Goal: Task Accomplishment & Management: Manage account settings

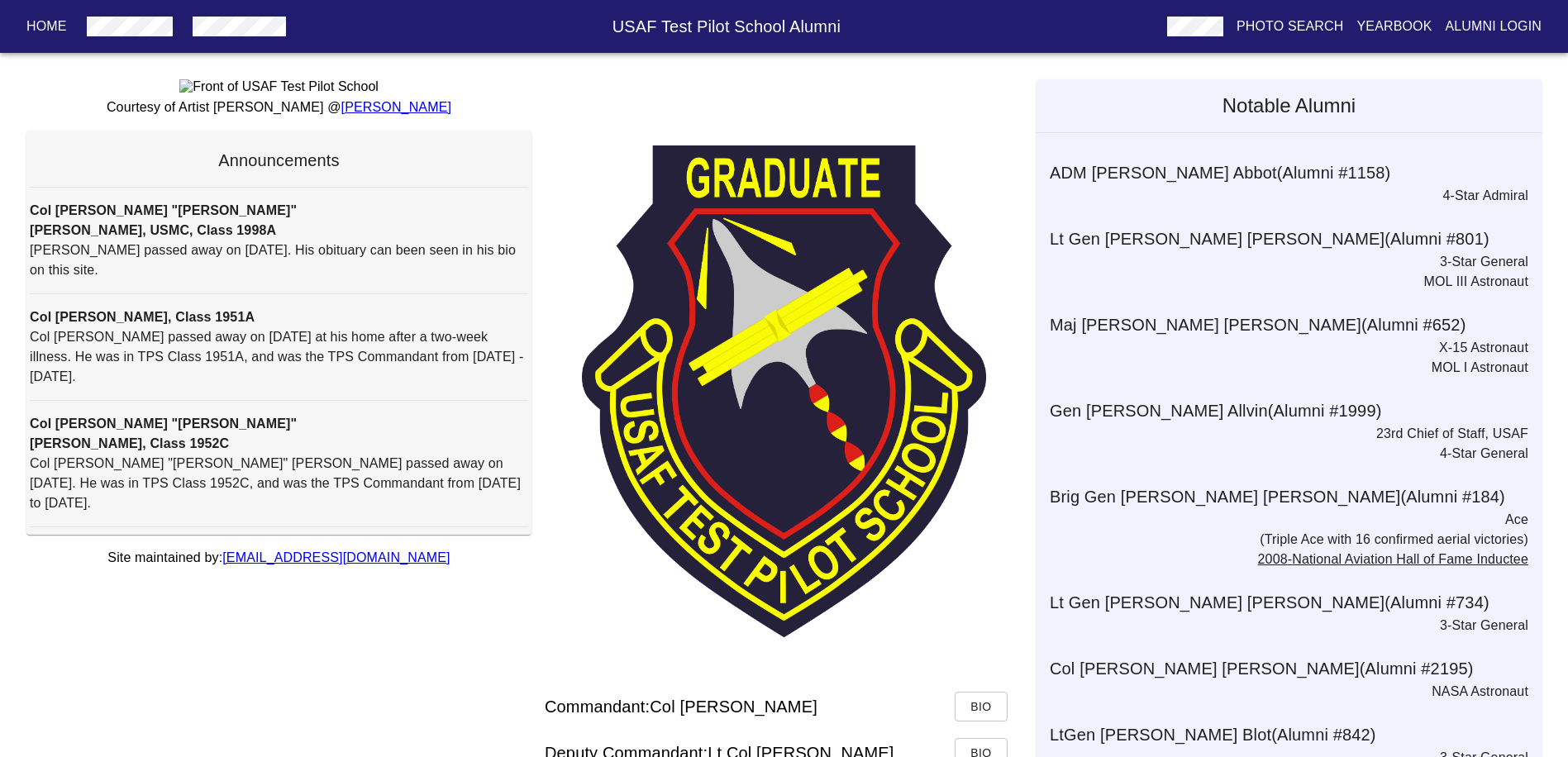
click at [1499, 24] on p "Alumni Login" at bounding box center [1494, 27] width 97 height 20
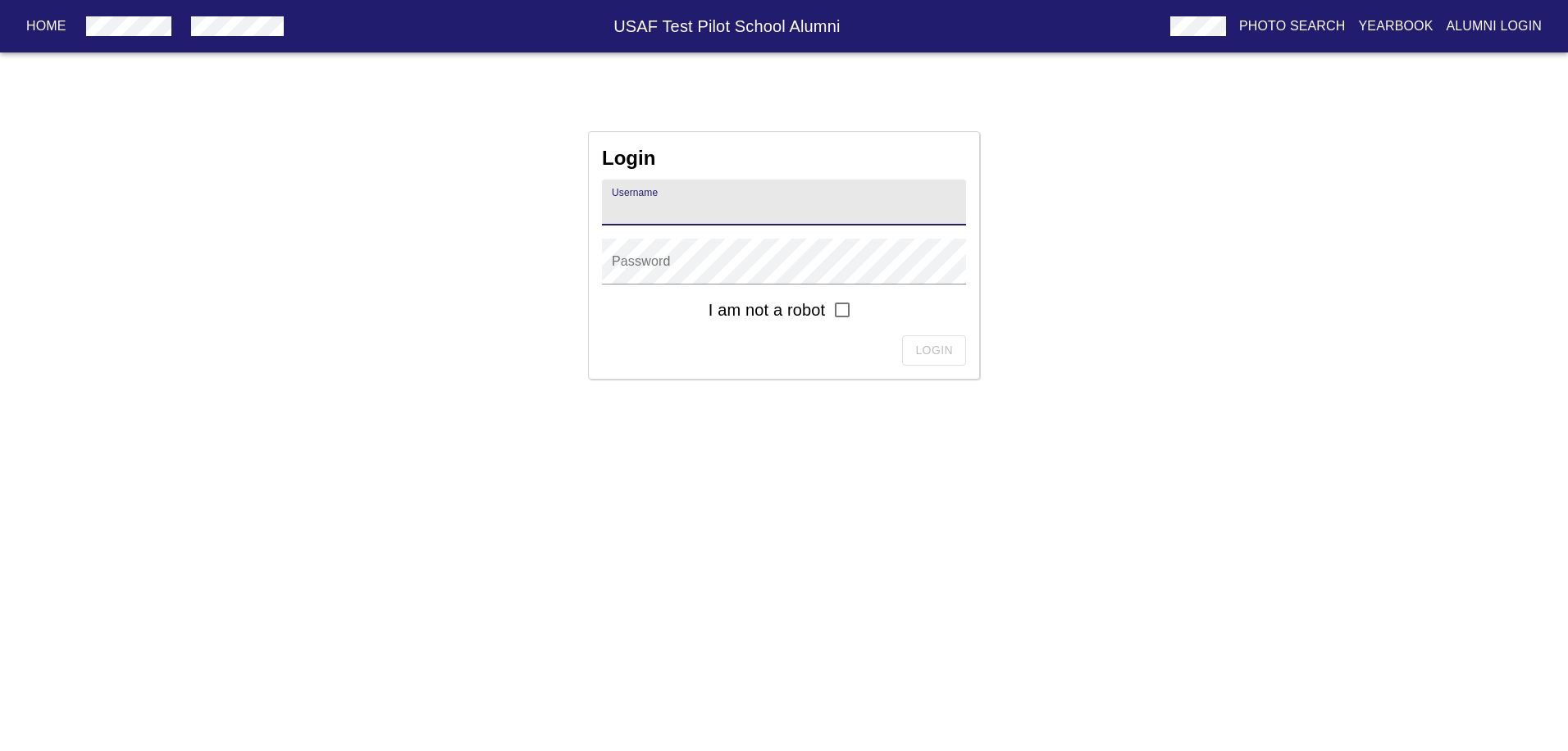
click at [689, 224] on input "text" at bounding box center [784, 203] width 364 height 46
click at [698, 215] on input "text" at bounding box center [784, 203] width 364 height 46
click at [742, 212] on input "text" at bounding box center [784, 203] width 364 height 46
type input "[PERSON_NAME][EMAIL_ADDRESS][PERSON_NAME][DOMAIN_NAME]"
click at [842, 306] on input "checkbox" at bounding box center [842, 310] width 35 height 35
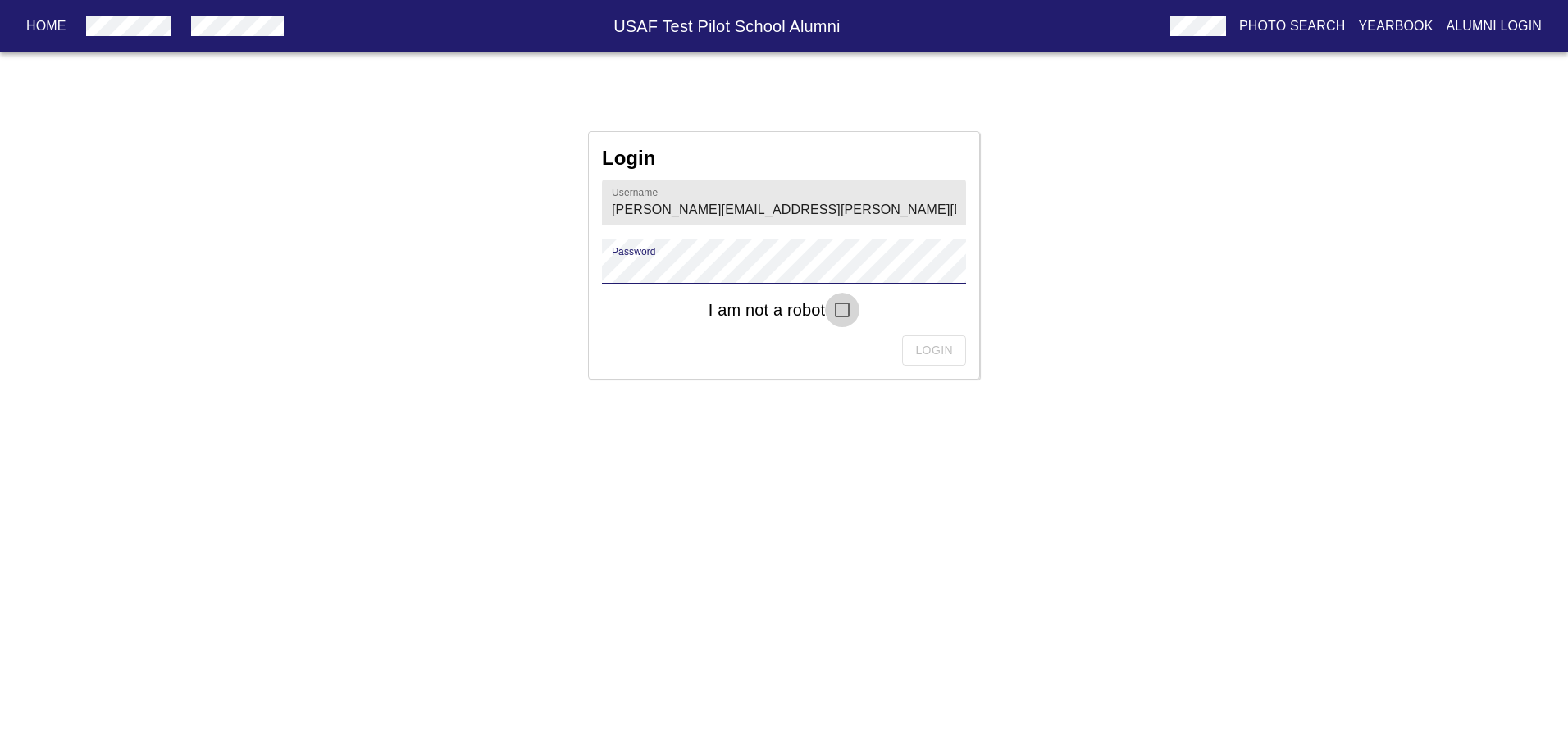
checkbox input "true"
drag, startPoint x: 919, startPoint y: 355, endPoint x: 928, endPoint y: 351, distance: 9.8
click at [928, 351] on span "Login" at bounding box center [933, 350] width 37 height 21
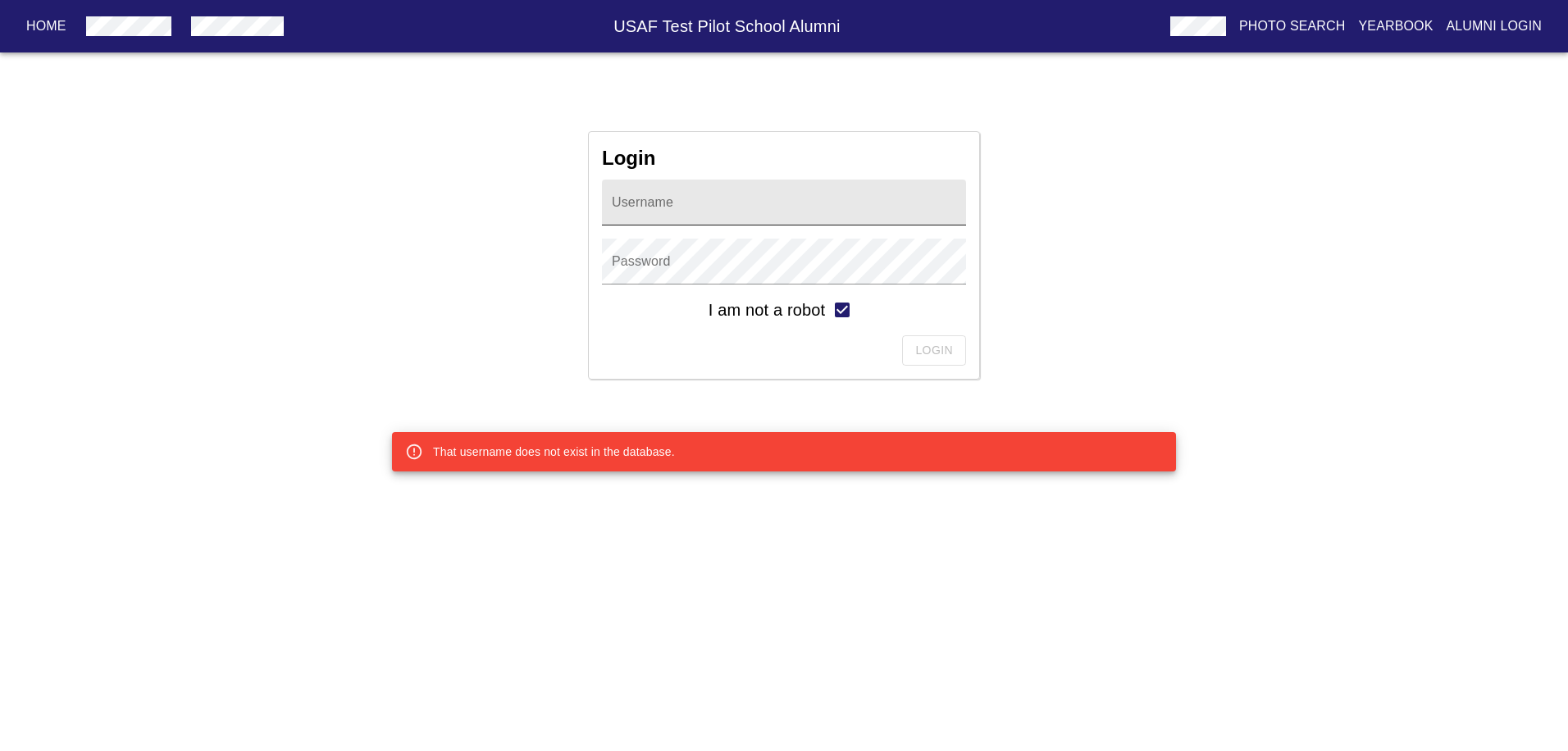
click at [679, 200] on input "text" at bounding box center [784, 203] width 364 height 46
type input "shiltner"
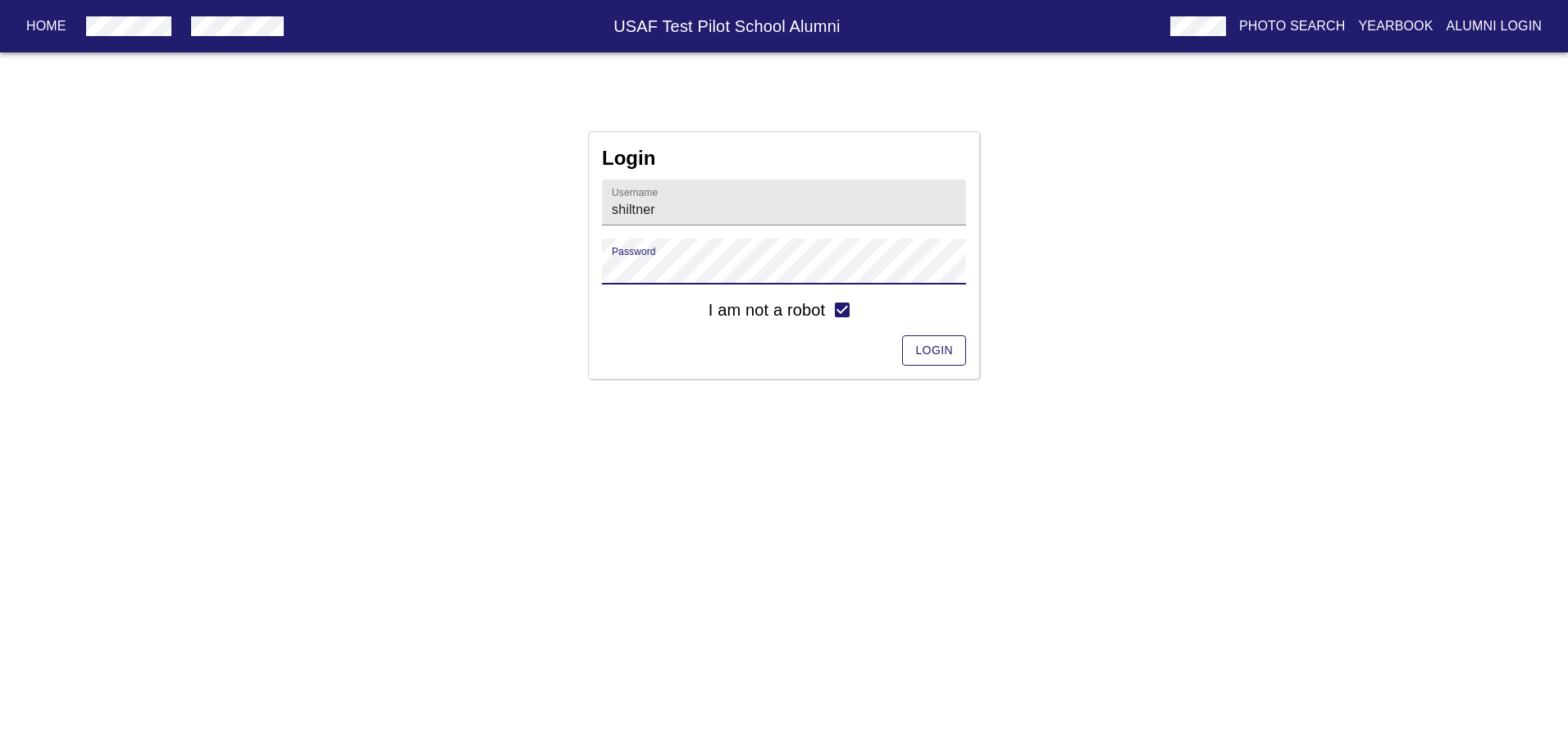
click at [948, 350] on span "Login" at bounding box center [933, 350] width 37 height 21
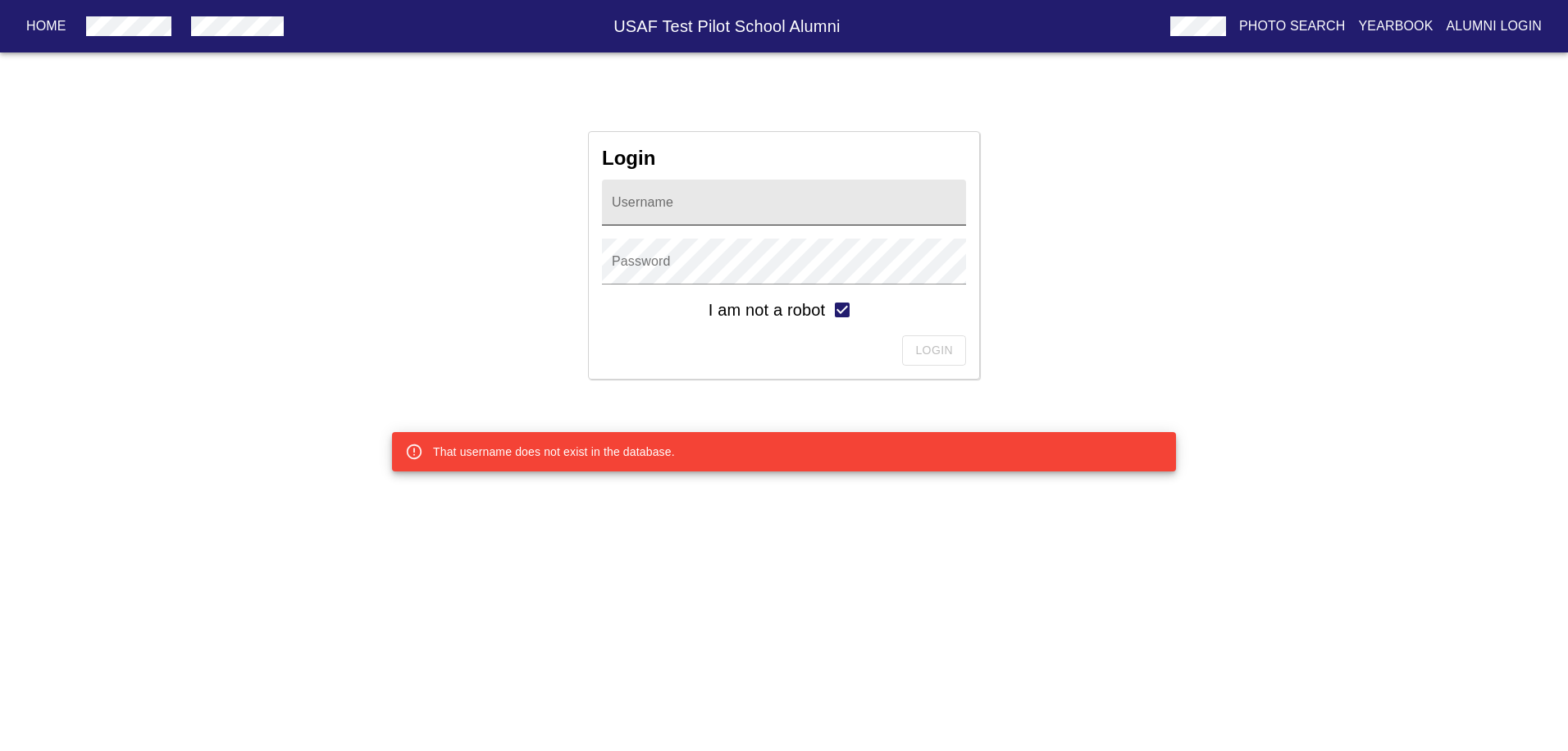
click at [716, 199] on input "text" at bounding box center [784, 203] width 364 height 46
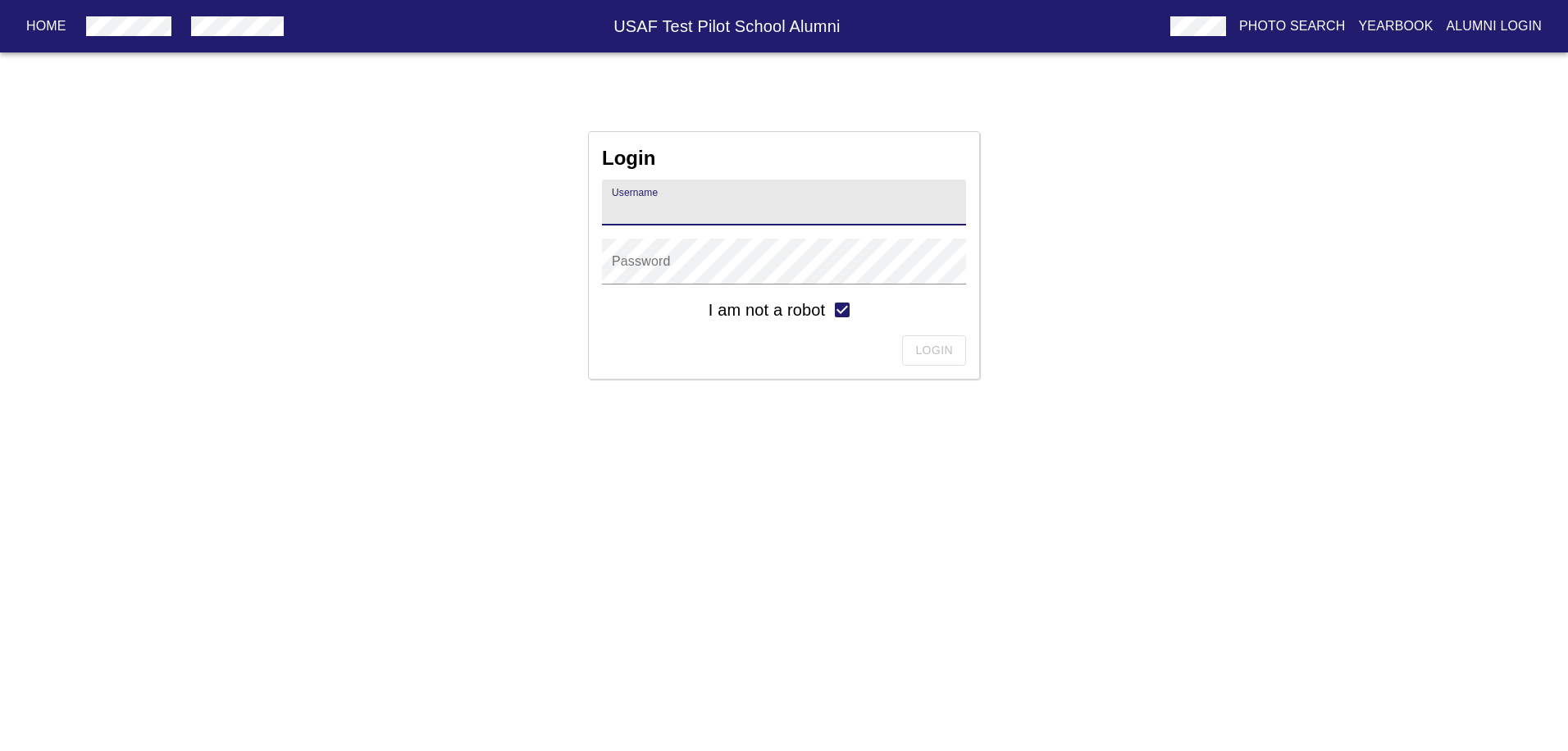
click at [715, 203] on input "text" at bounding box center [784, 203] width 364 height 46
type input "[PERSON_NAME].[PERSON_NAME]"
click at [944, 352] on span "Login" at bounding box center [933, 350] width 37 height 21
